Goal: Use online tool/utility: Utilize a website feature to perform a specific function

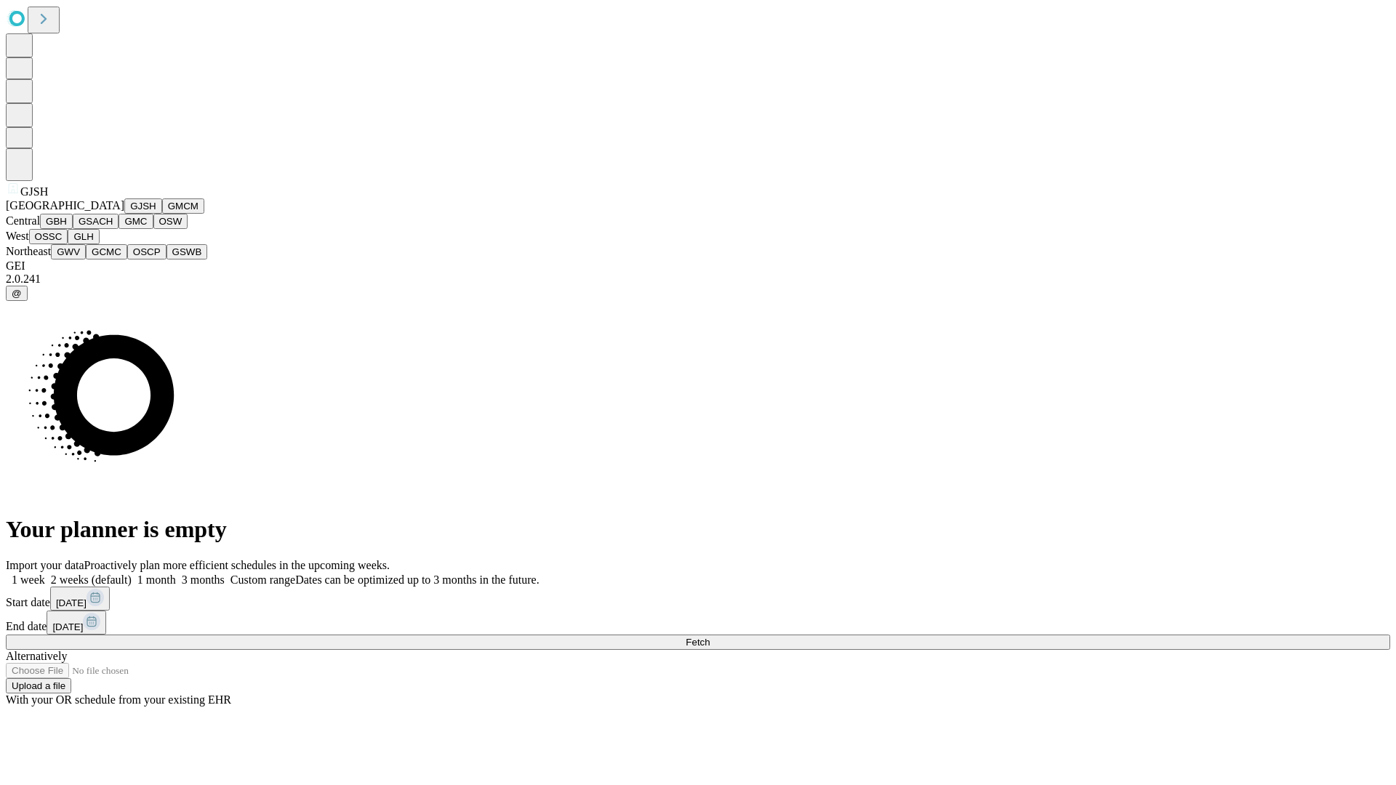
click at [124, 214] on button "GJSH" at bounding box center [143, 205] width 38 height 15
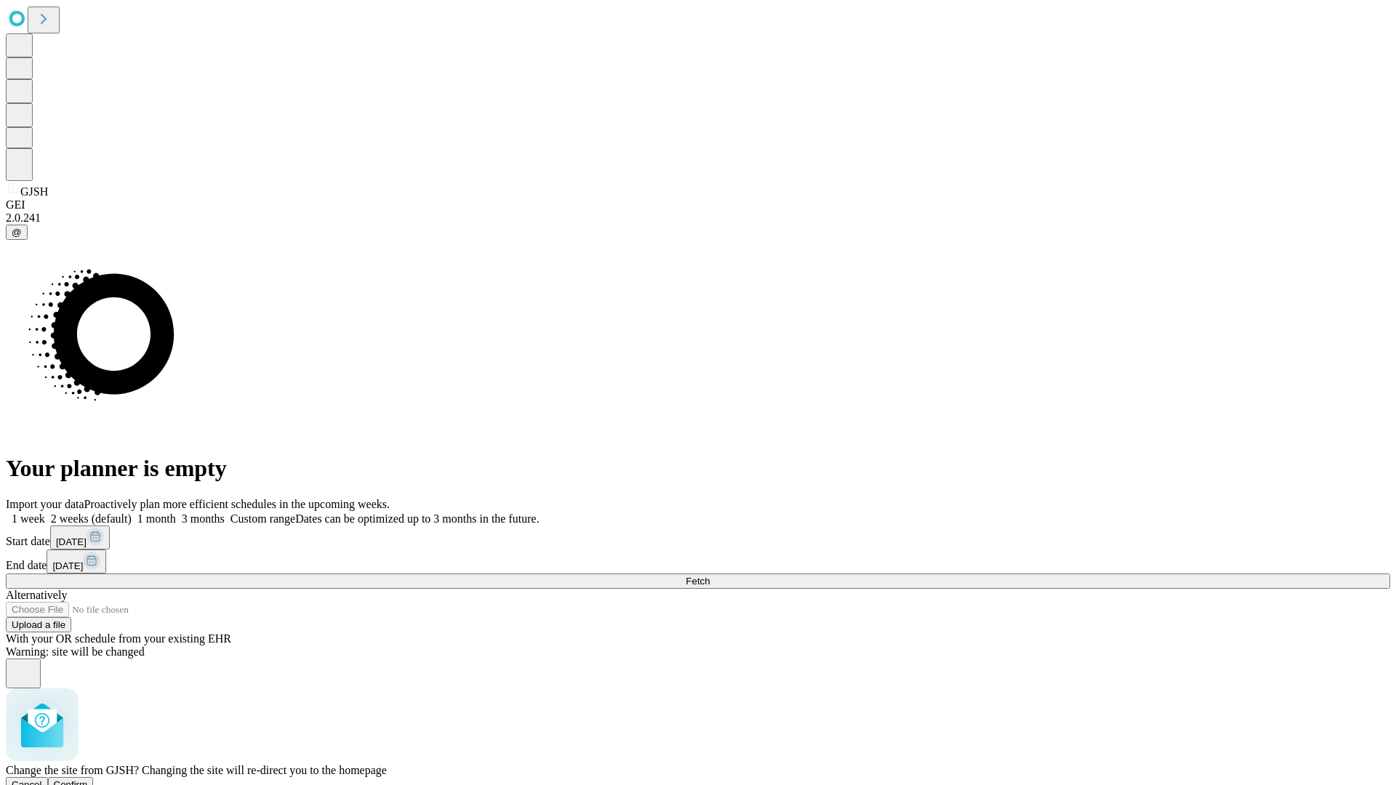
click at [88, 779] on span "Confirm" at bounding box center [71, 784] width 34 height 11
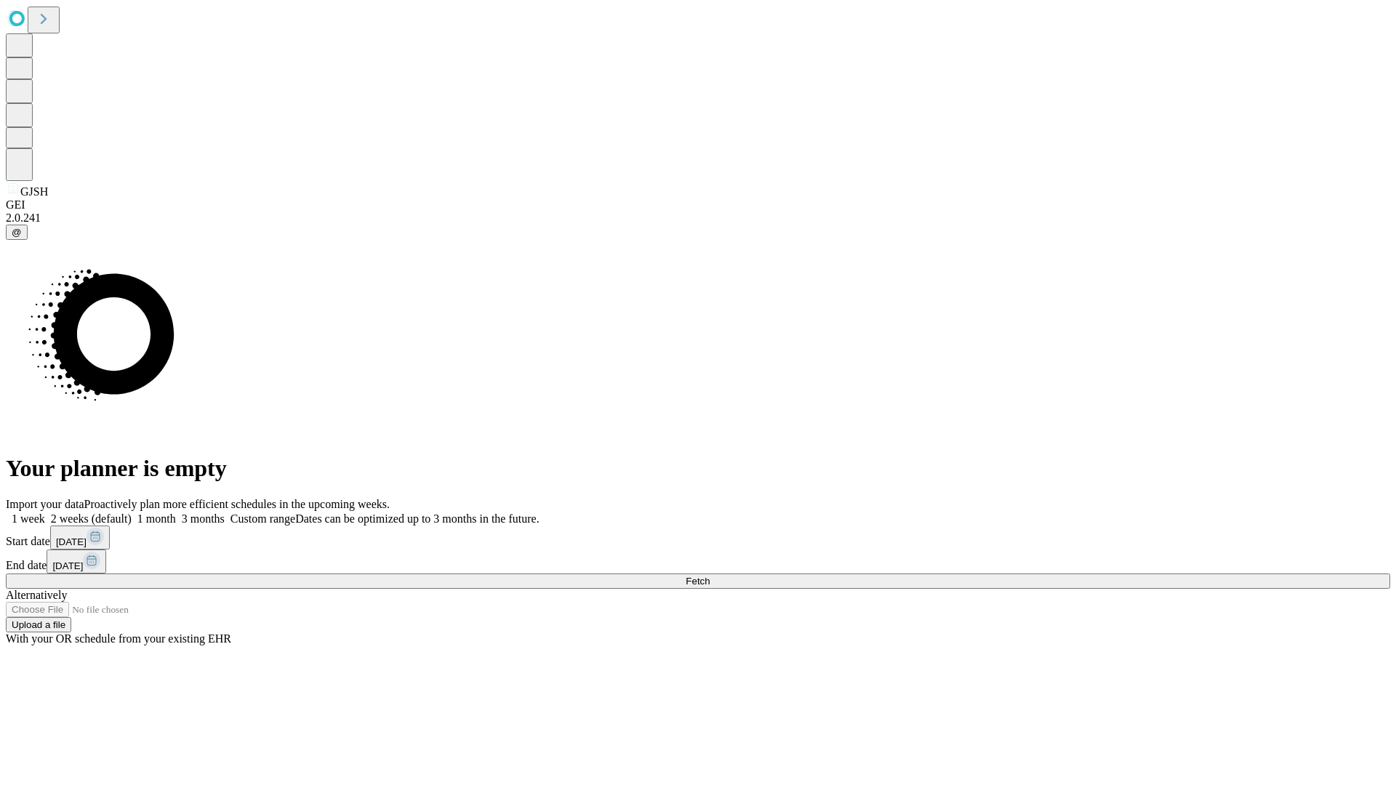
click at [45, 513] on label "1 week" at bounding box center [25, 519] width 39 height 12
click at [710, 576] on span "Fetch" at bounding box center [698, 581] width 24 height 11
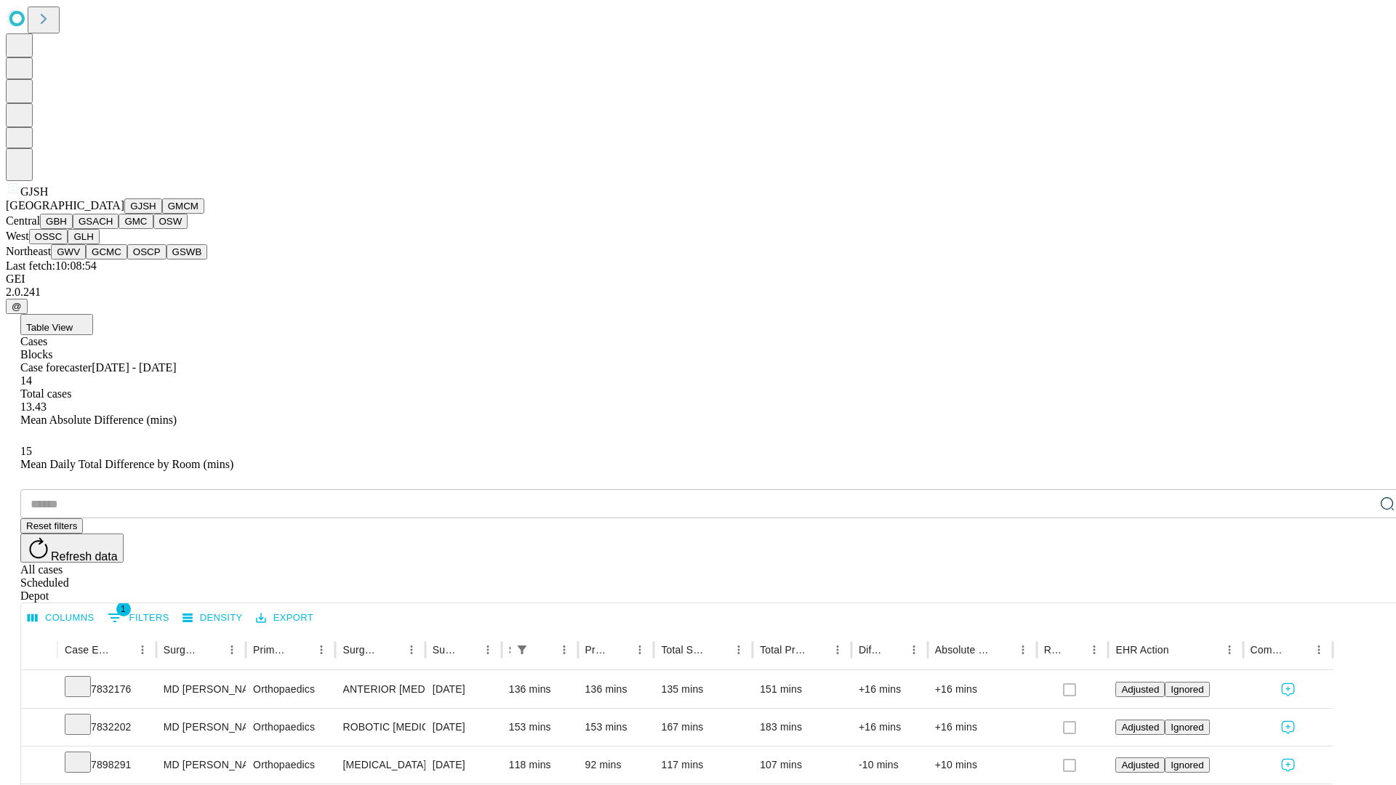
click at [162, 214] on button "GMCM" at bounding box center [183, 205] width 42 height 15
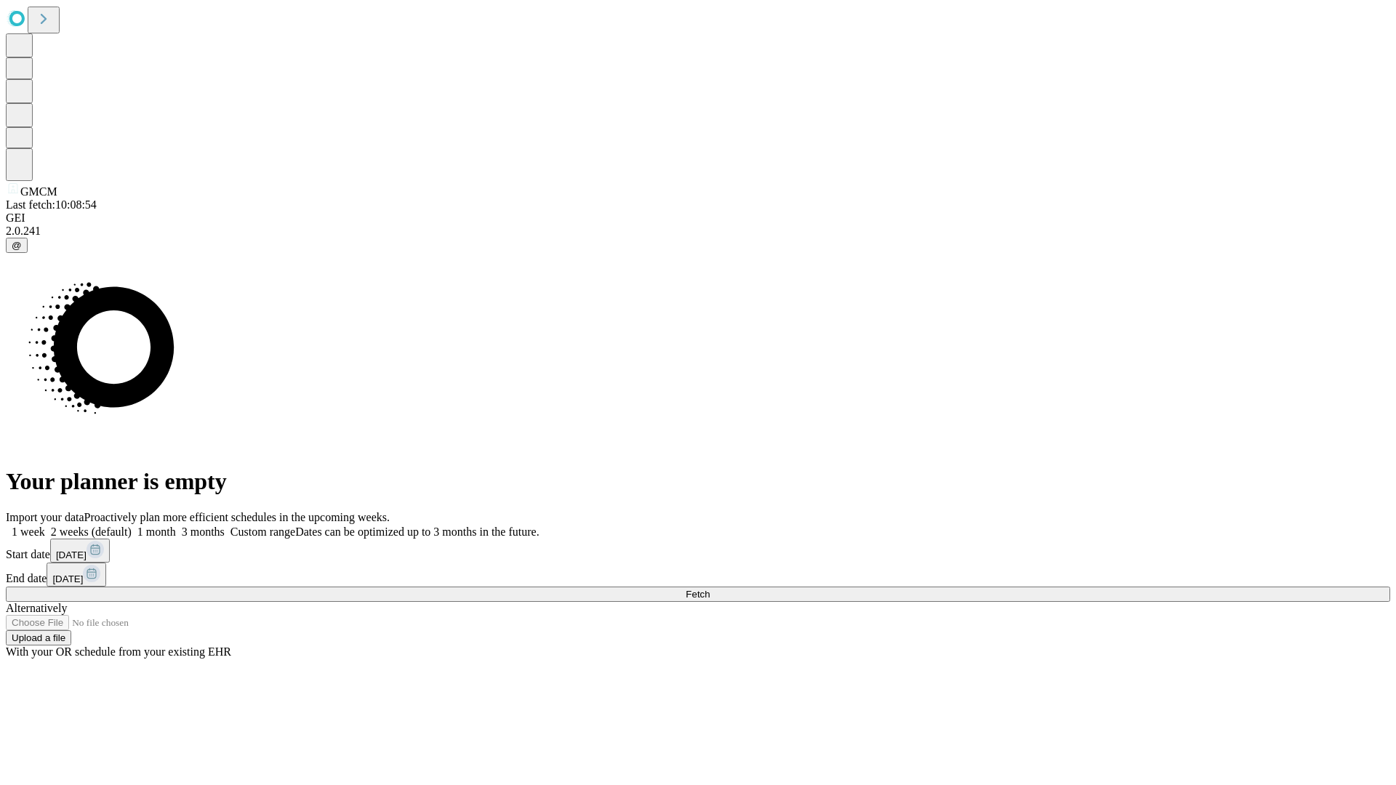
click at [45, 526] on label "1 week" at bounding box center [25, 532] width 39 height 12
click at [710, 589] on span "Fetch" at bounding box center [698, 594] width 24 height 11
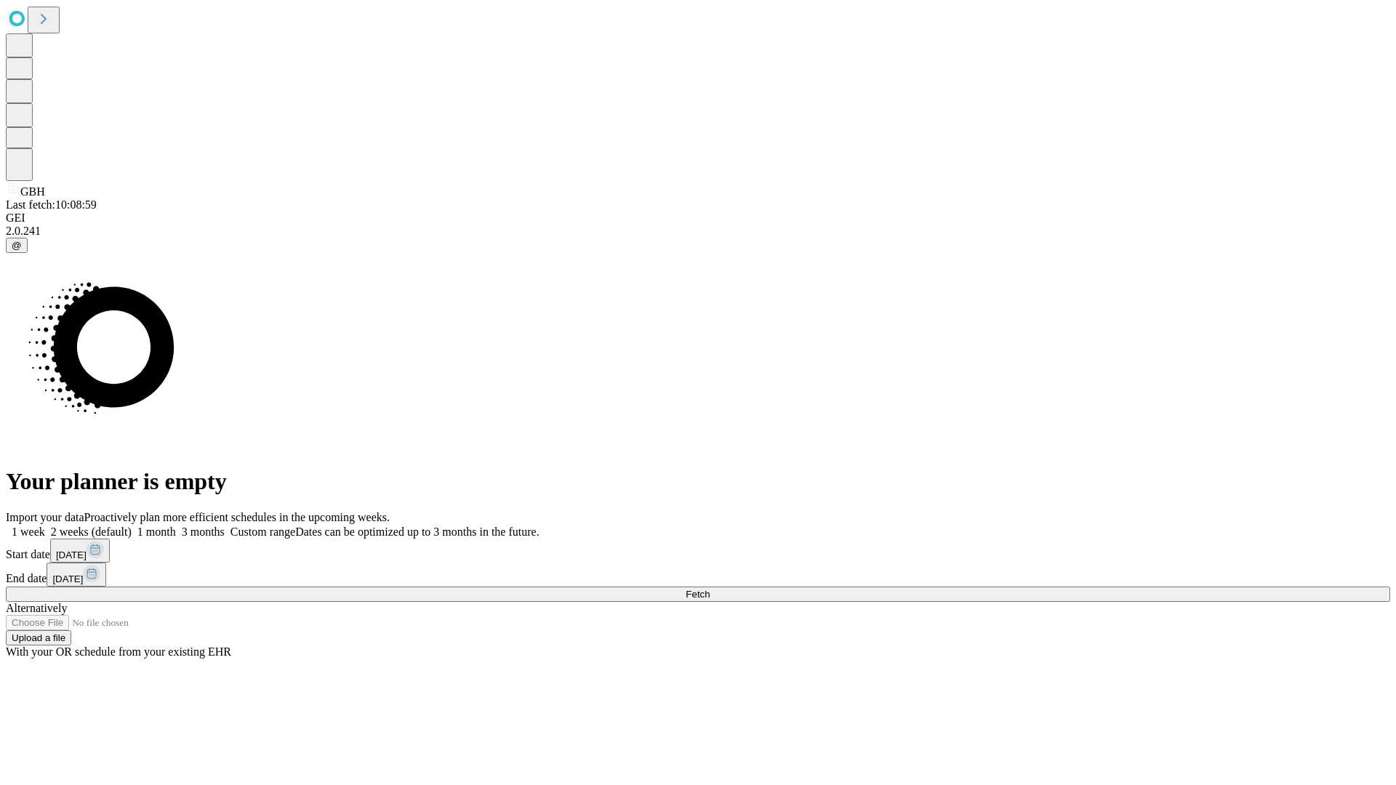
click at [45, 526] on label "1 week" at bounding box center [25, 532] width 39 height 12
click at [710, 589] on span "Fetch" at bounding box center [698, 594] width 24 height 11
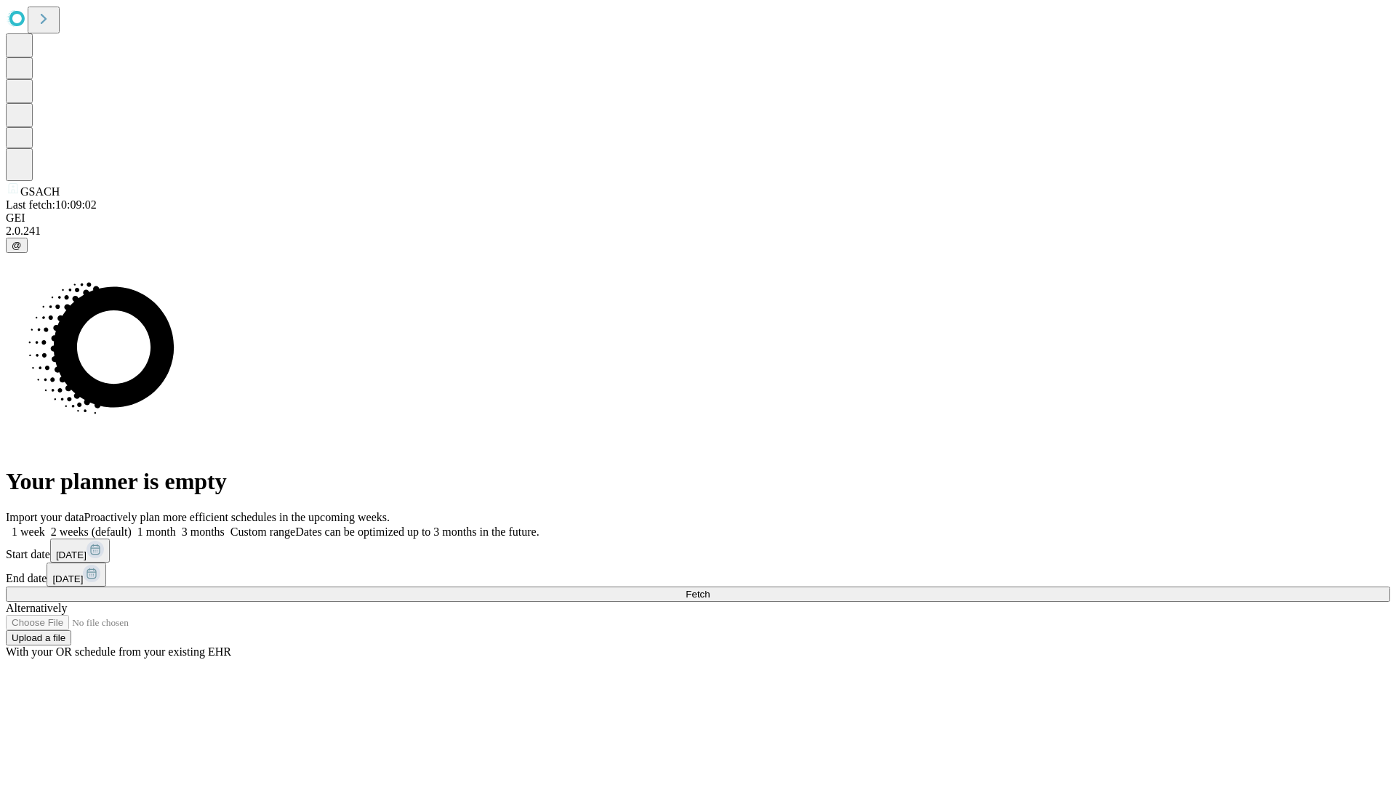
click at [710, 589] on span "Fetch" at bounding box center [698, 594] width 24 height 11
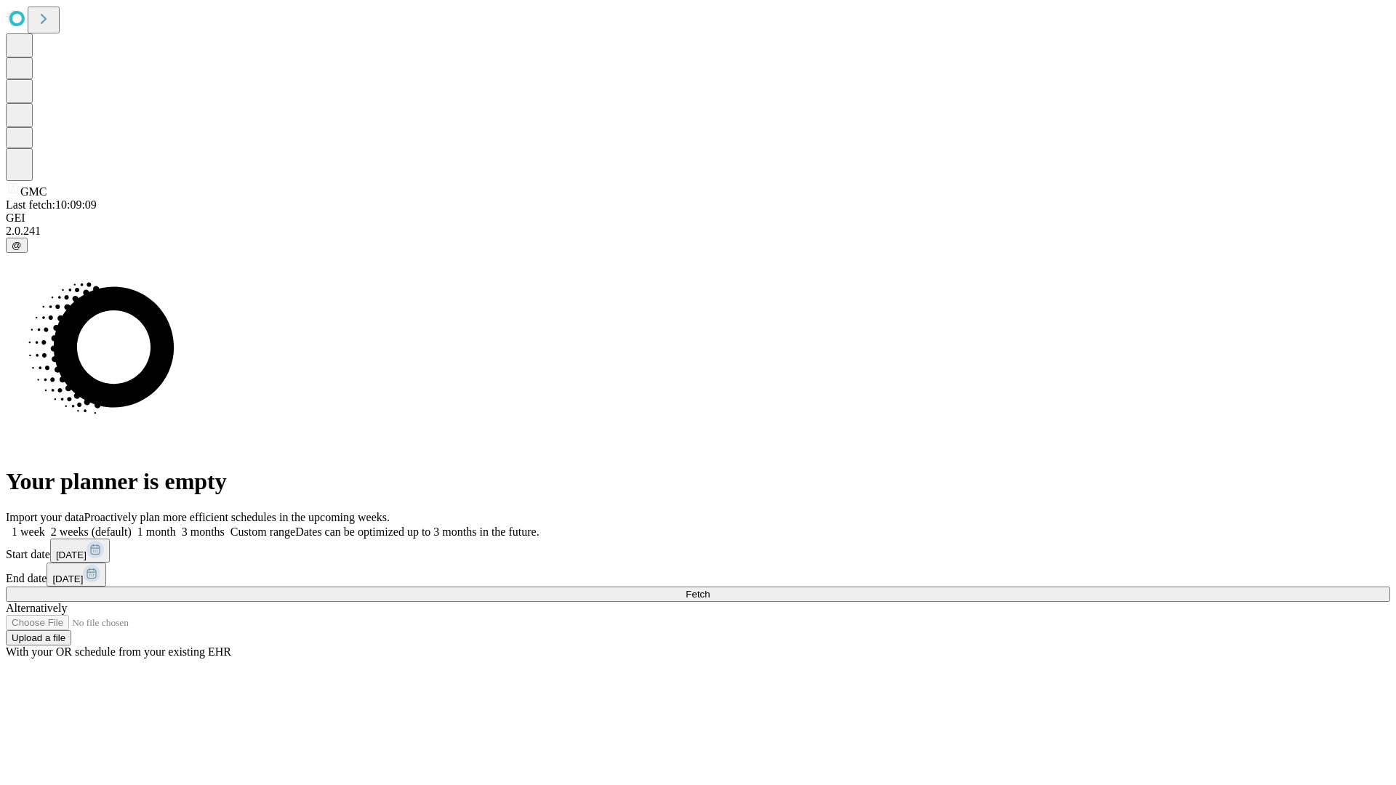
click at [710, 589] on span "Fetch" at bounding box center [698, 594] width 24 height 11
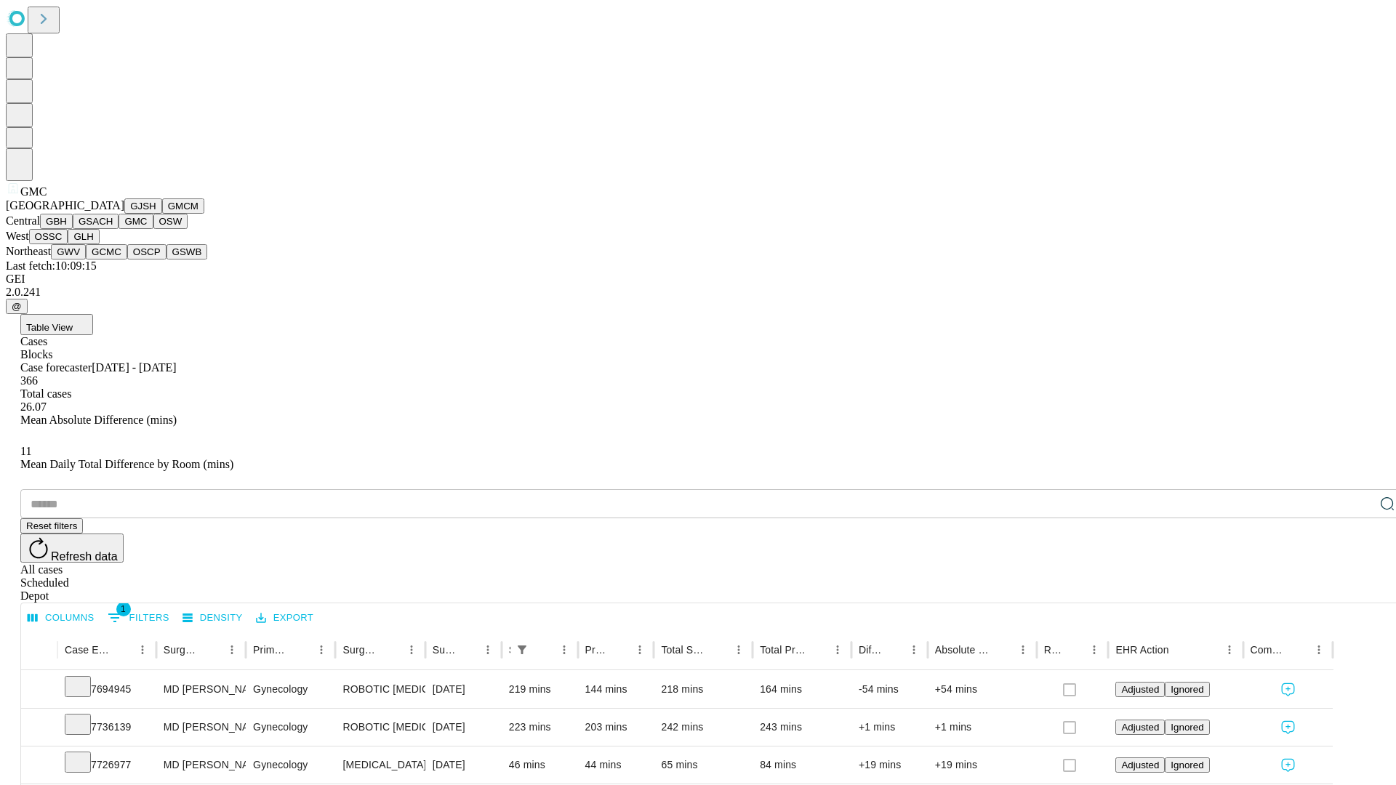
click at [153, 229] on button "OSW" at bounding box center [170, 221] width 35 height 15
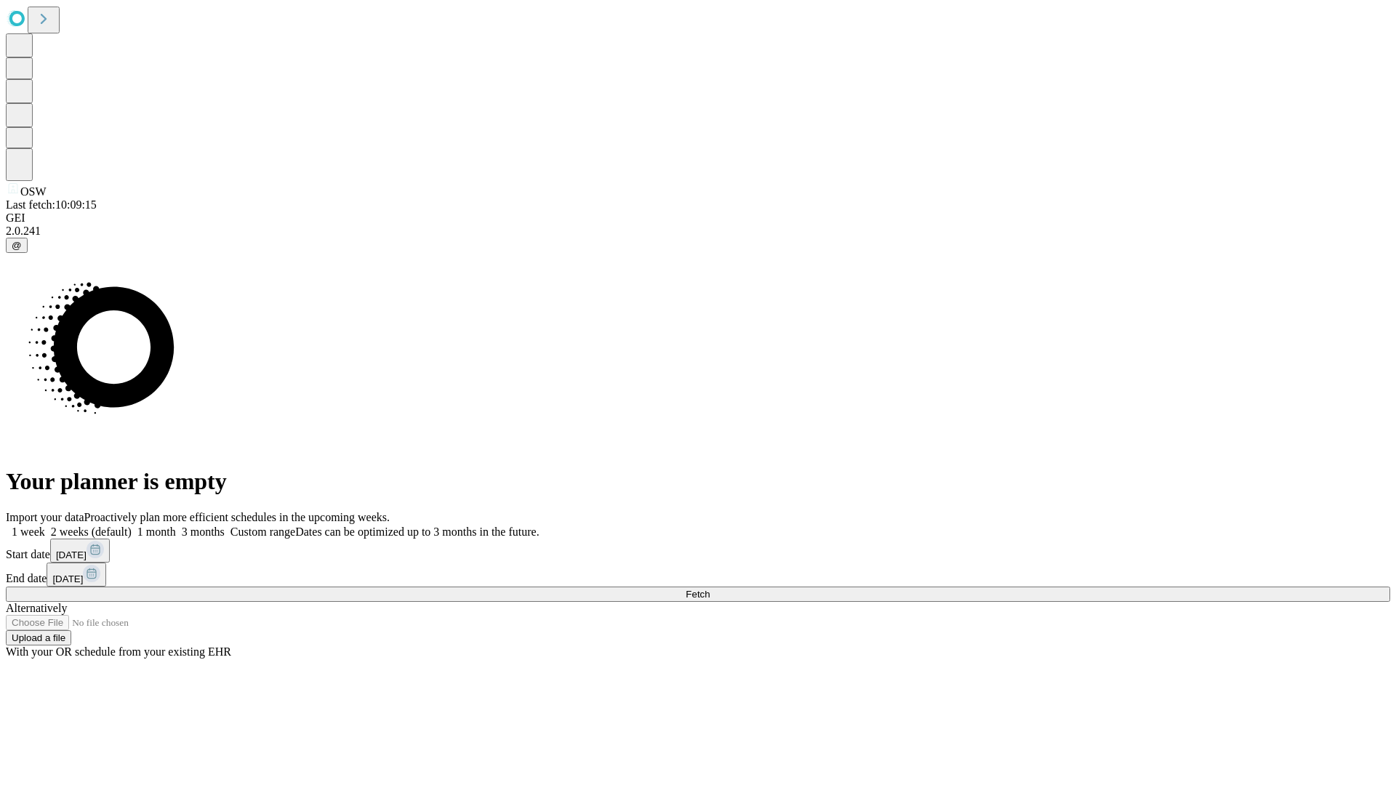
click at [45, 526] on label "1 week" at bounding box center [25, 532] width 39 height 12
click at [710, 589] on span "Fetch" at bounding box center [698, 594] width 24 height 11
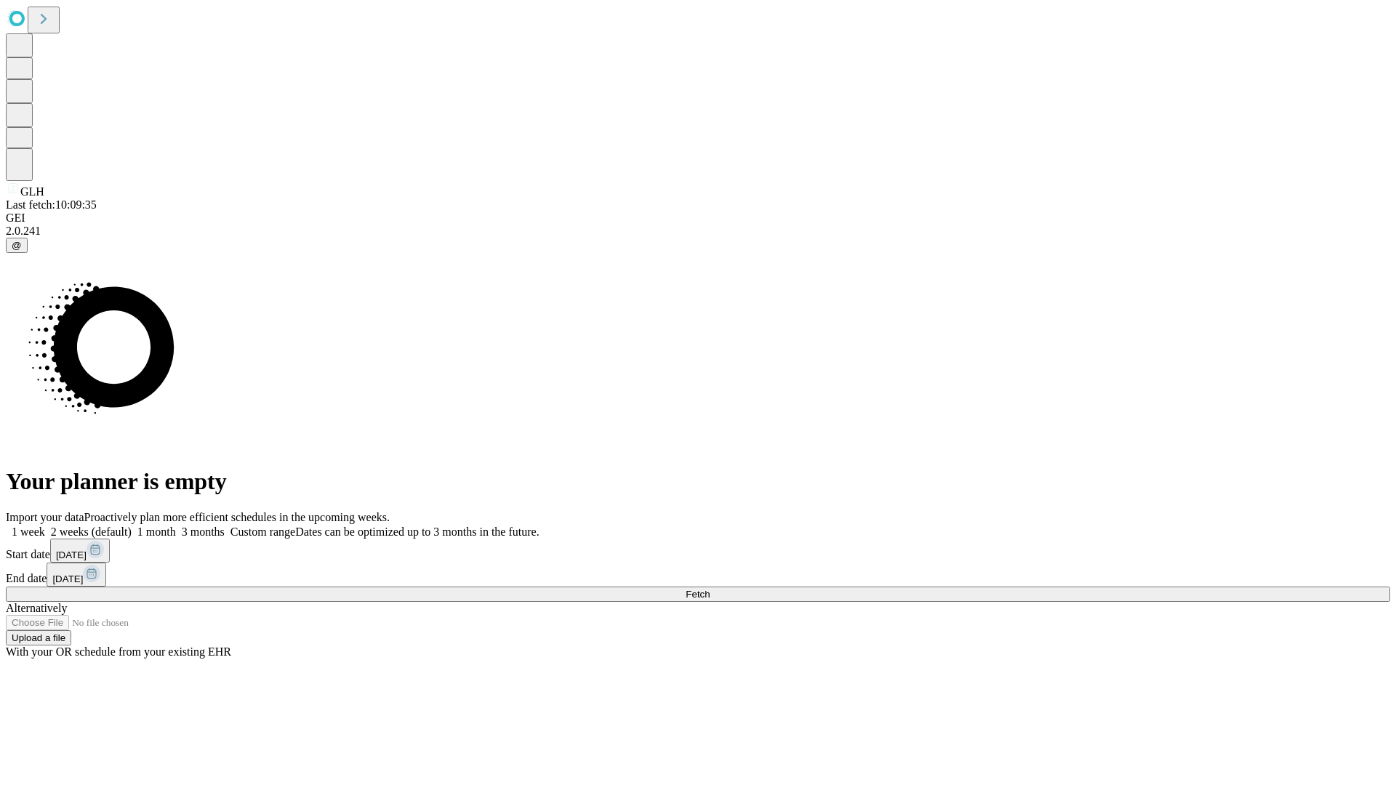
click at [710, 589] on span "Fetch" at bounding box center [698, 594] width 24 height 11
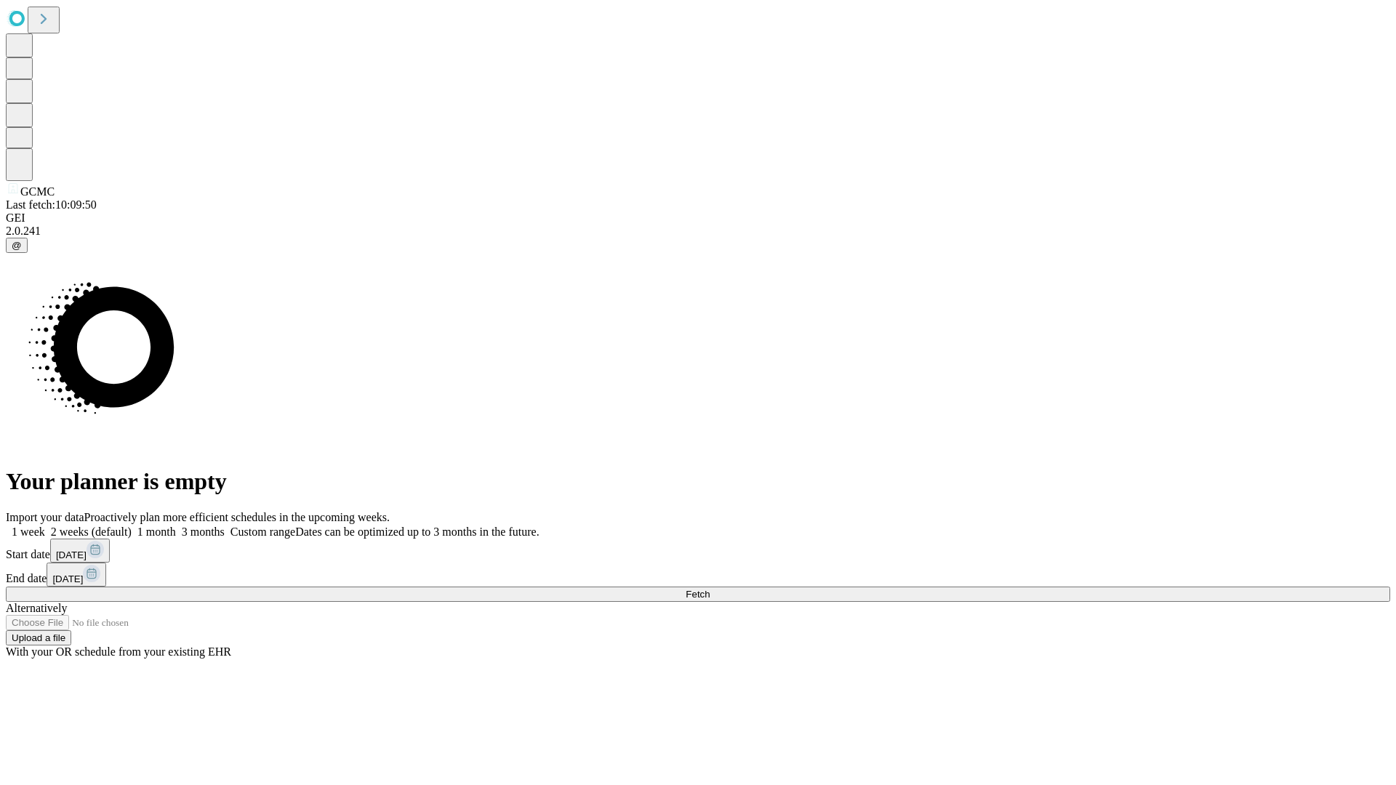
click at [45, 526] on label "1 week" at bounding box center [25, 532] width 39 height 12
click at [710, 589] on span "Fetch" at bounding box center [698, 594] width 24 height 11
